Goal: Task Accomplishment & Management: Manage account settings

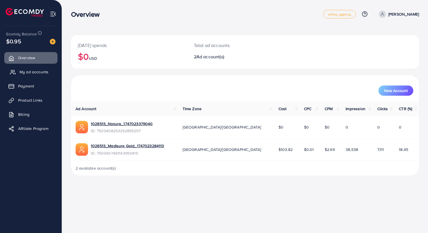
click at [36, 75] on span "My ad accounts" at bounding box center [34, 72] width 29 height 6
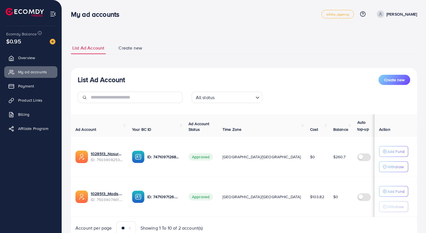
scroll to position [24, 0]
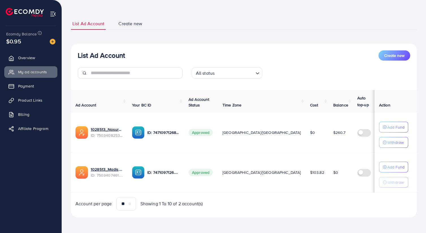
drag, startPoint x: 293, startPoint y: 131, endPoint x: 283, endPoint y: 132, distance: 9.6
click at [329, 132] on td "$260.7" at bounding box center [341, 133] width 24 height 40
click at [329, 136] on td "$260.7" at bounding box center [341, 133] width 24 height 40
drag, startPoint x: 283, startPoint y: 132, endPoint x: 295, endPoint y: 132, distance: 12.2
click at [329, 132] on td "$260.7" at bounding box center [341, 133] width 24 height 40
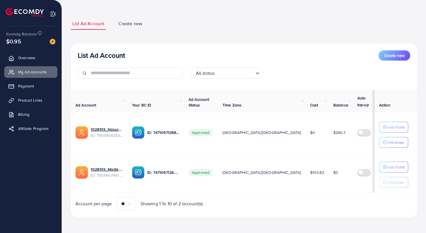
click at [333, 131] on span "$260.7" at bounding box center [339, 133] width 12 height 6
drag, startPoint x: 282, startPoint y: 133, endPoint x: 296, endPoint y: 132, distance: 13.9
click at [329, 132] on td "$260.7" at bounding box center [341, 133] width 24 height 40
click at [30, 57] on span "Overview" at bounding box center [28, 58] width 17 height 6
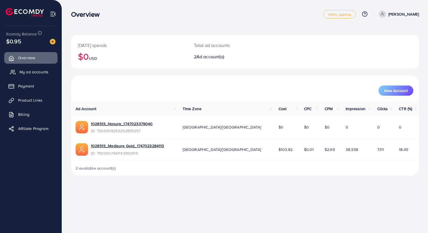
click at [36, 75] on span "My ad accounts" at bounding box center [34, 72] width 29 height 6
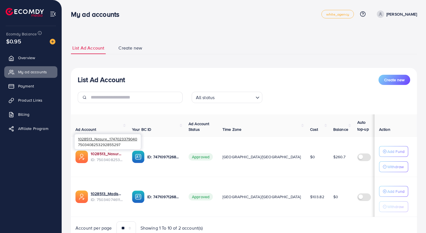
click at [110, 153] on link "1028513_Nasure_1747023379040" at bounding box center [107, 154] width 32 height 6
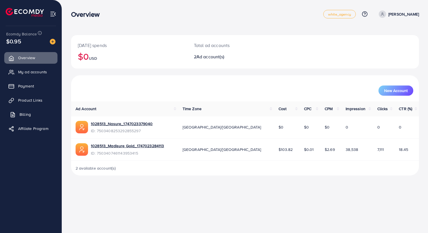
click at [19, 114] on link "Billing" at bounding box center [30, 114] width 53 height 11
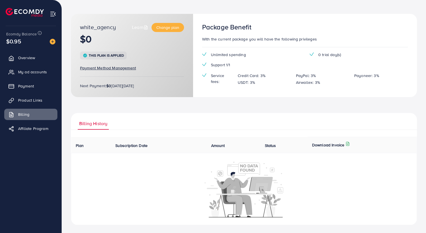
scroll to position [22, 0]
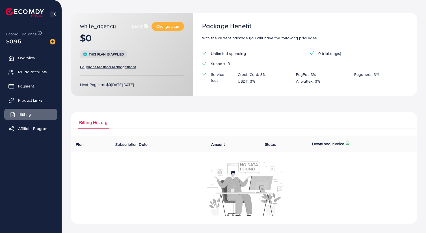
click at [21, 115] on span "Billing" at bounding box center [25, 114] width 11 height 6
click at [19, 84] on link "Payment" at bounding box center [30, 85] width 53 height 11
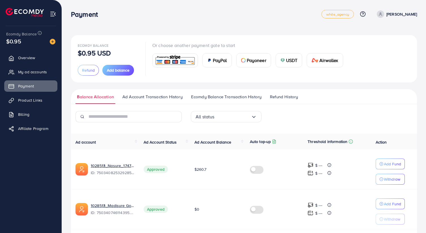
scroll to position [20, 0]
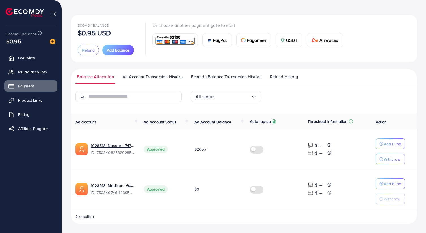
click at [199, 77] on span "Ecomdy Balance Transaction History" at bounding box center [226, 77] width 70 height 6
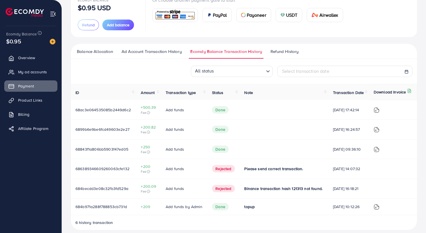
scroll to position [51, 0]
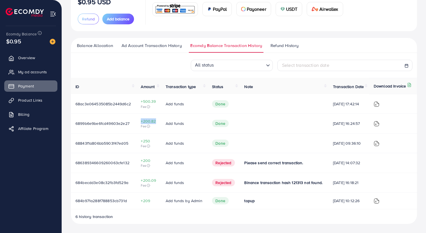
drag, startPoint x: 156, startPoint y: 121, endPoint x: 138, endPoint y: 121, distance: 17.3
click at [138, 121] on td "+200.82 Fee" at bounding box center [148, 123] width 25 height 20
